Goal: Task Accomplishment & Management: Use online tool/utility

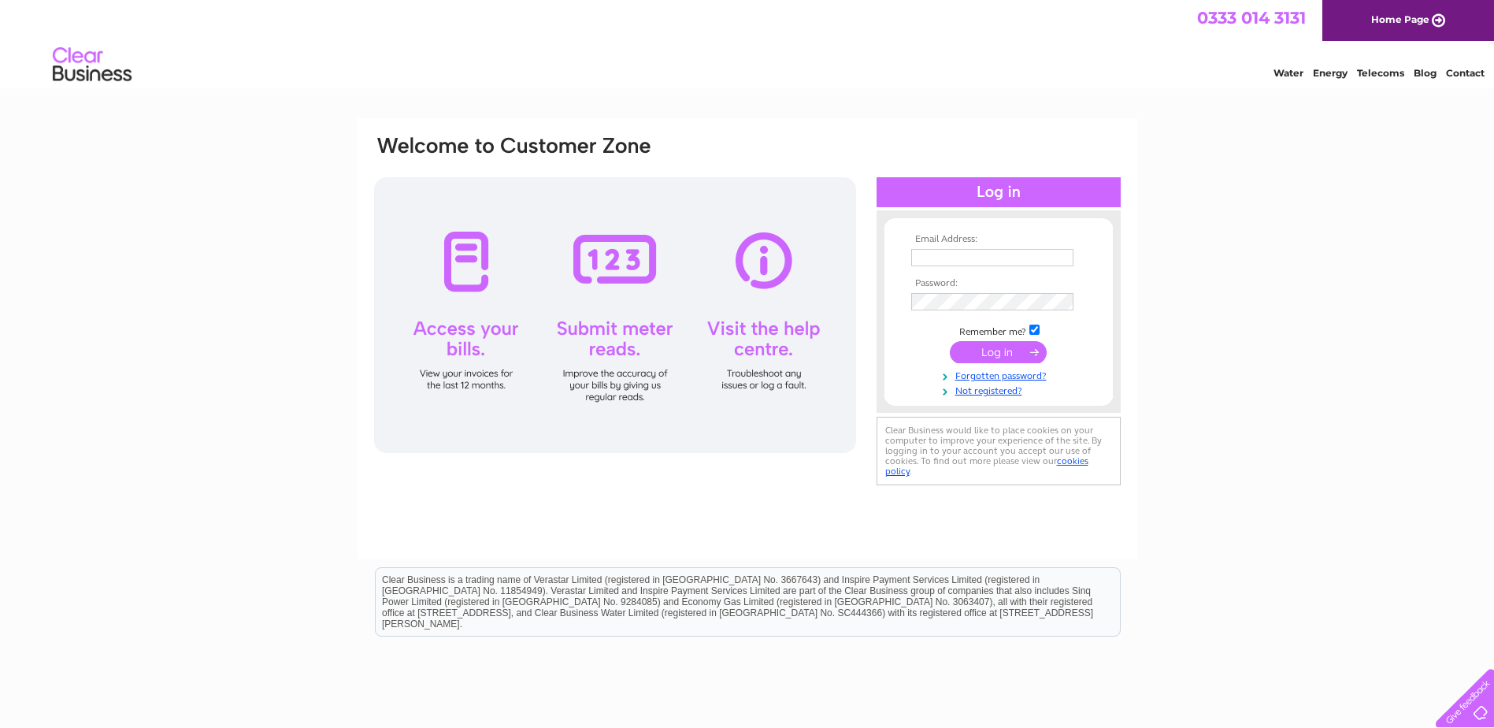
type input "[EMAIL_ADDRESS][DOMAIN_NAME]"
click at [988, 357] on input "submit" at bounding box center [998, 352] width 97 height 22
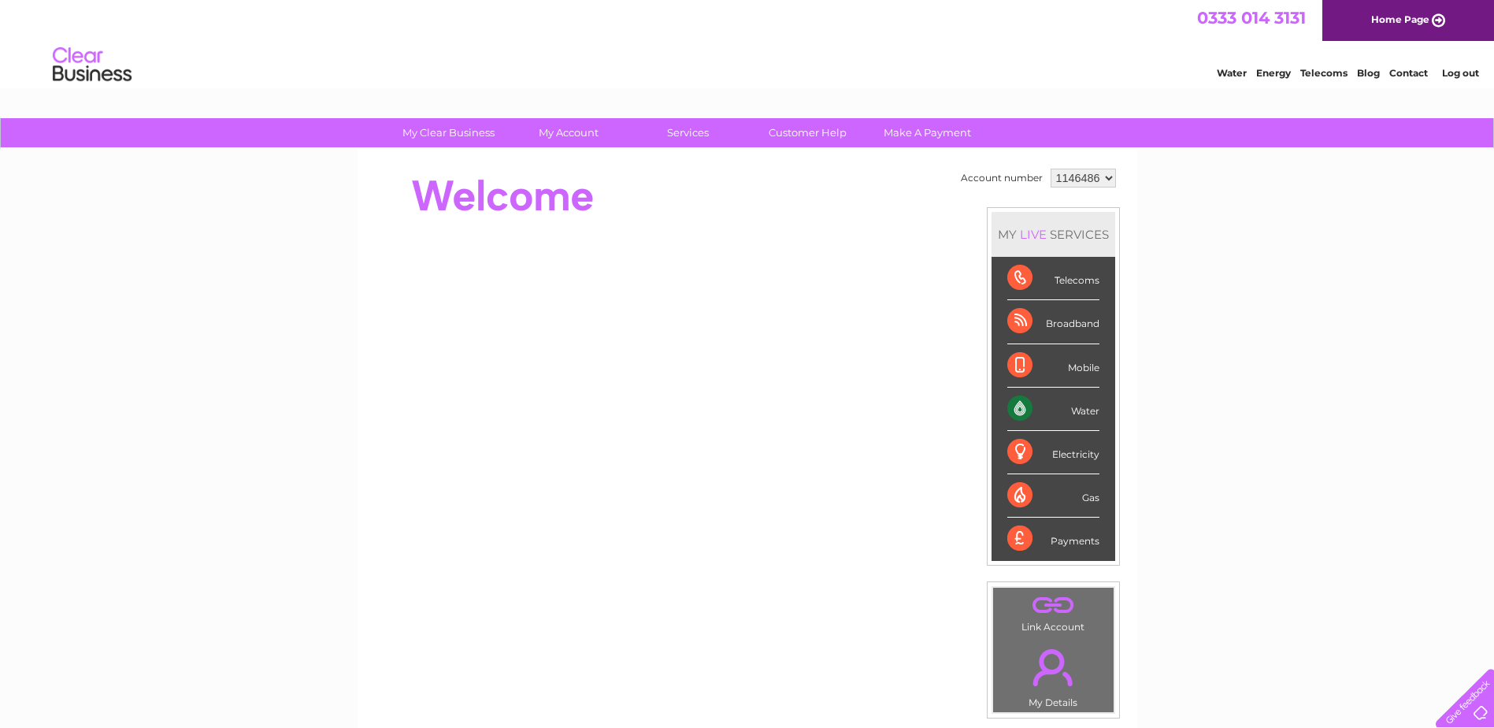
click at [1081, 415] on div "Water" at bounding box center [1053, 408] width 92 height 43
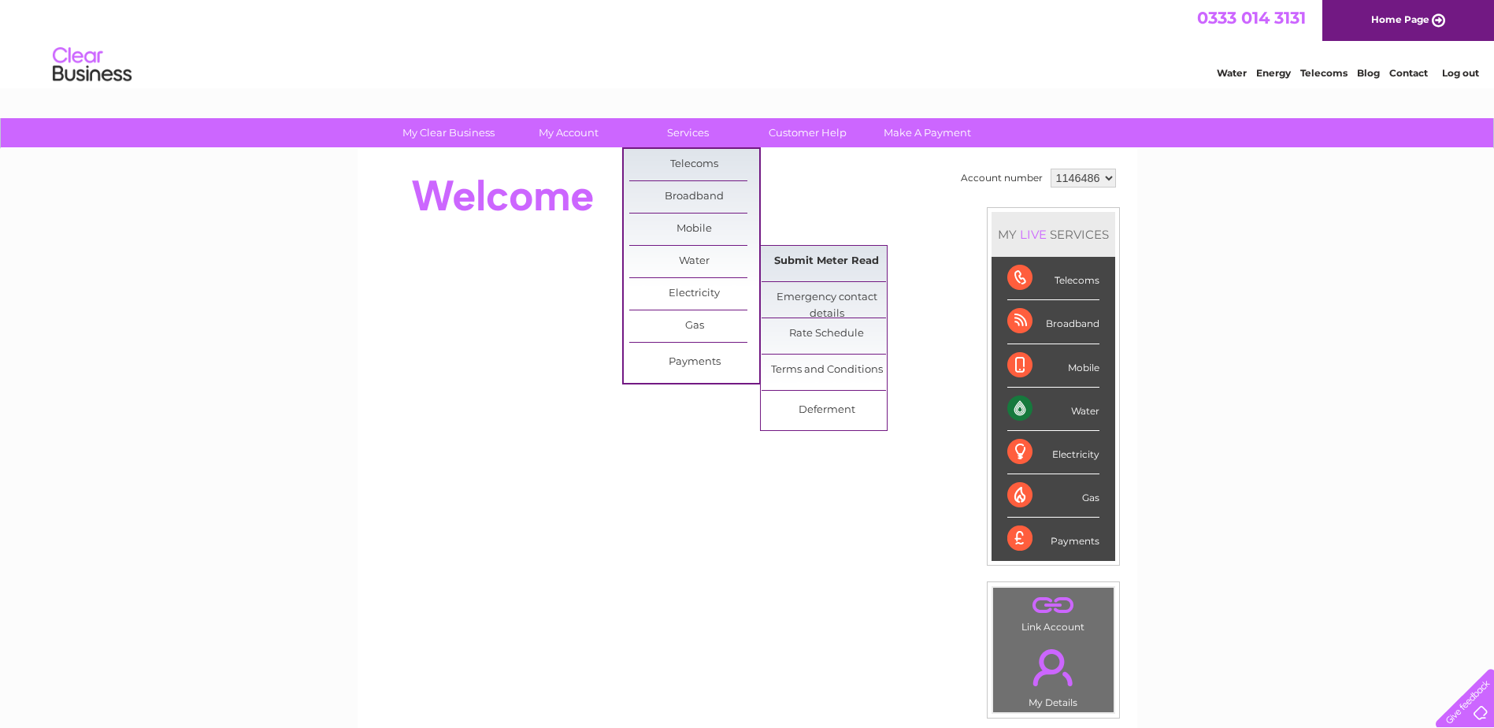
click at [799, 261] on link "Submit Meter Read" at bounding box center [827, 262] width 130 height 32
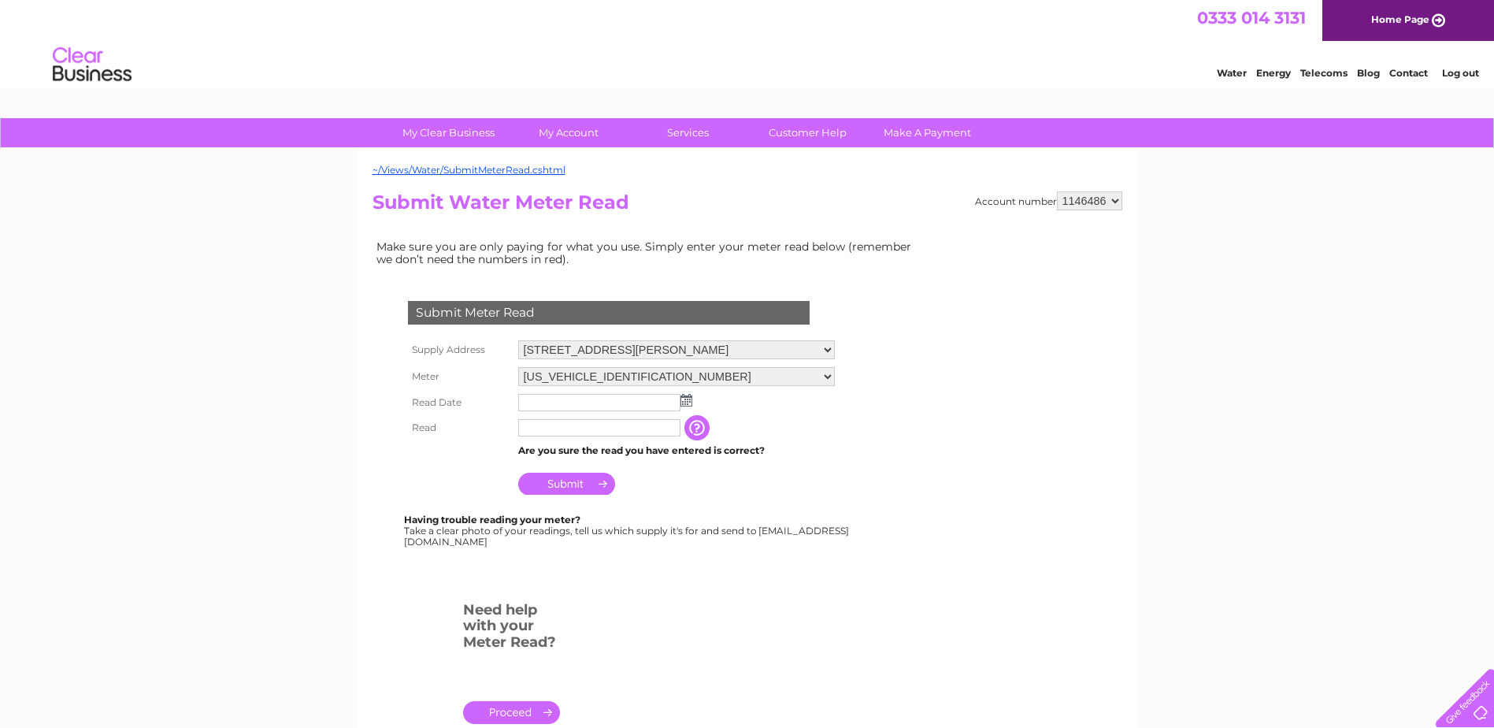
click at [684, 402] on img at bounding box center [686, 400] width 12 height 13
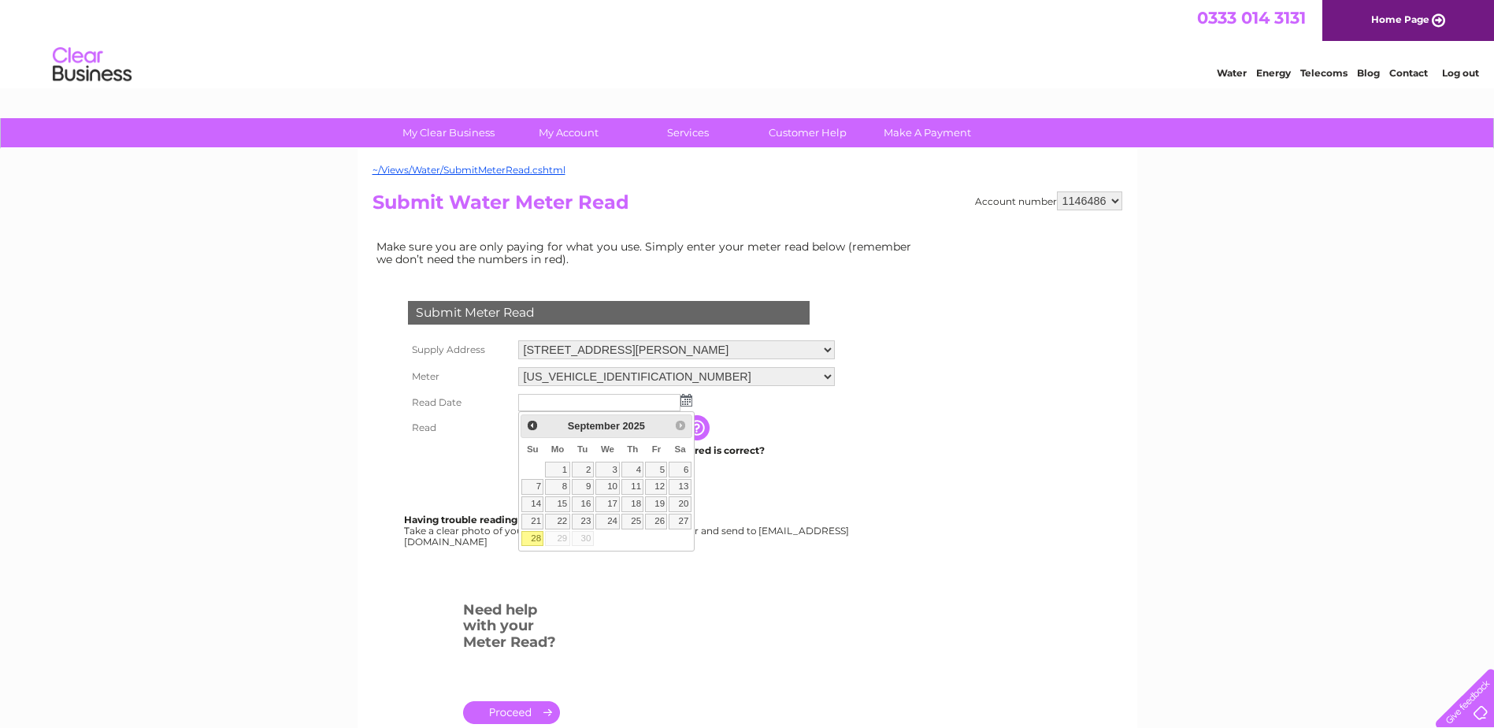
click at [533, 538] on link "28" at bounding box center [532, 539] width 22 height 16
type input "[DATE]"
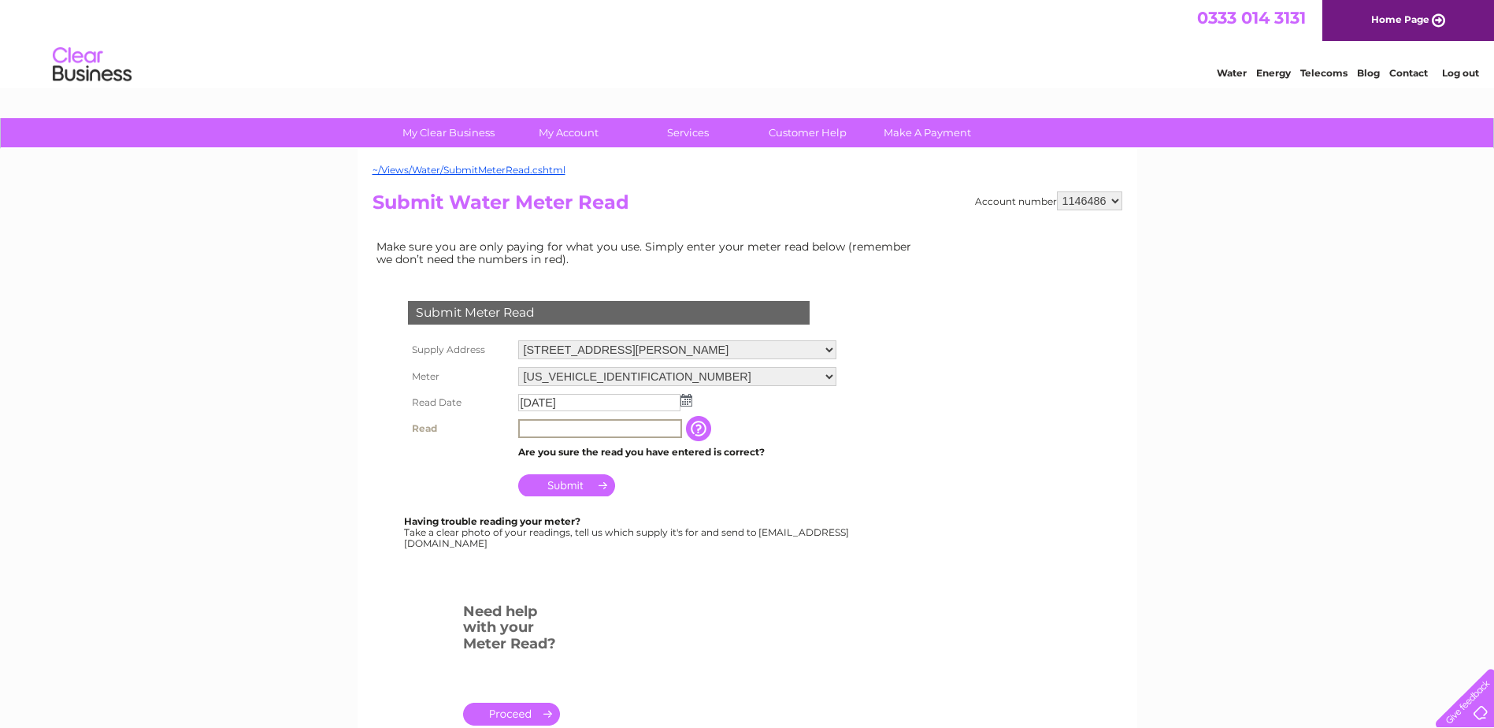
click at [541, 428] on input "text" at bounding box center [600, 428] width 164 height 19
type input "1857"
click at [569, 487] on input "Submit" at bounding box center [566, 484] width 97 height 22
